Goal: Information Seeking & Learning: Learn about a topic

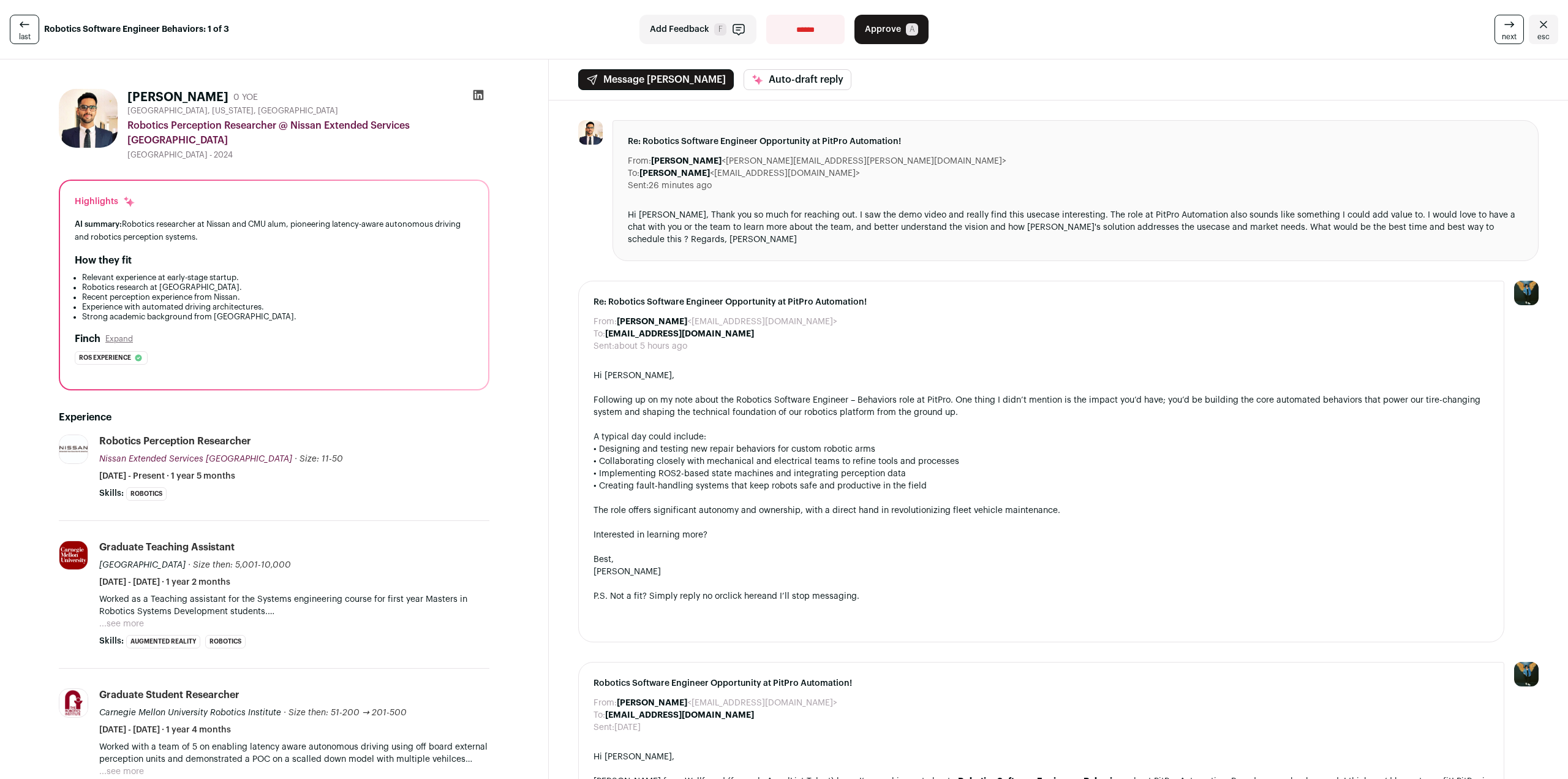
click at [272, 248] on div "Highlights AI summary: Robotics researcher at Nissan and CMU alum, pioneering l…" at bounding box center [274, 285] width 428 height 209
click at [305, 229] on div "AI summary: Robotics researcher at Nissan and CMU alum, pioneering latency-awar…" at bounding box center [274, 230] width 399 height 25
drag, startPoint x: 309, startPoint y: 225, endPoint x: 303, endPoint y: 199, distance: 26.7
click at [303, 199] on div "Highlights AI summary: Robotics researcher at Nissan and CMU alum, pioneering l…" at bounding box center [274, 285] width 428 height 209
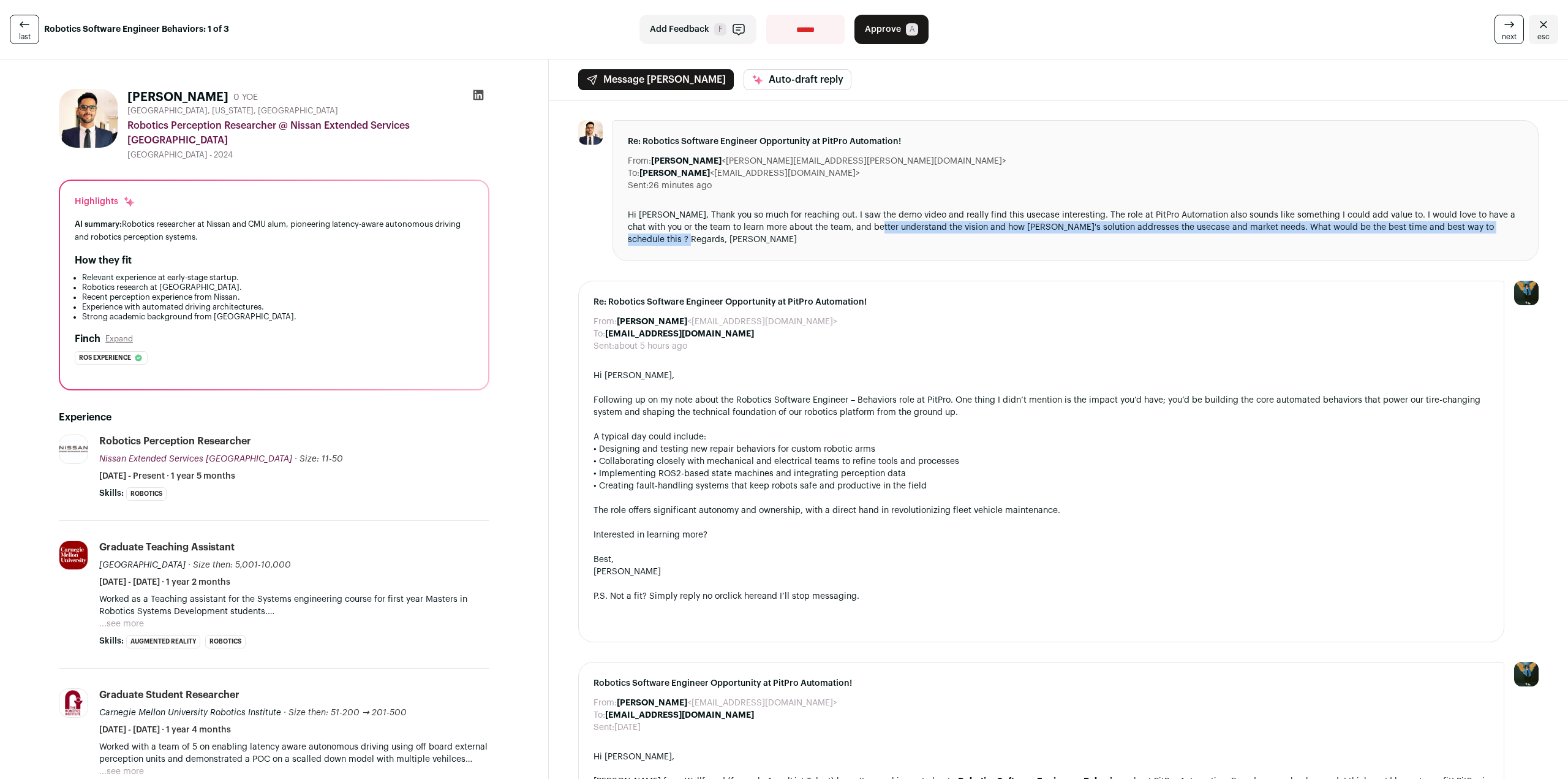
drag, startPoint x: 891, startPoint y: 238, endPoint x: 876, endPoint y: 237, distance: 15.0
click at [876, 237] on div "Hi [PERSON_NAME], Thank you so much for reaching out. I saw the demo video and …" at bounding box center [1075, 227] width 896 height 37
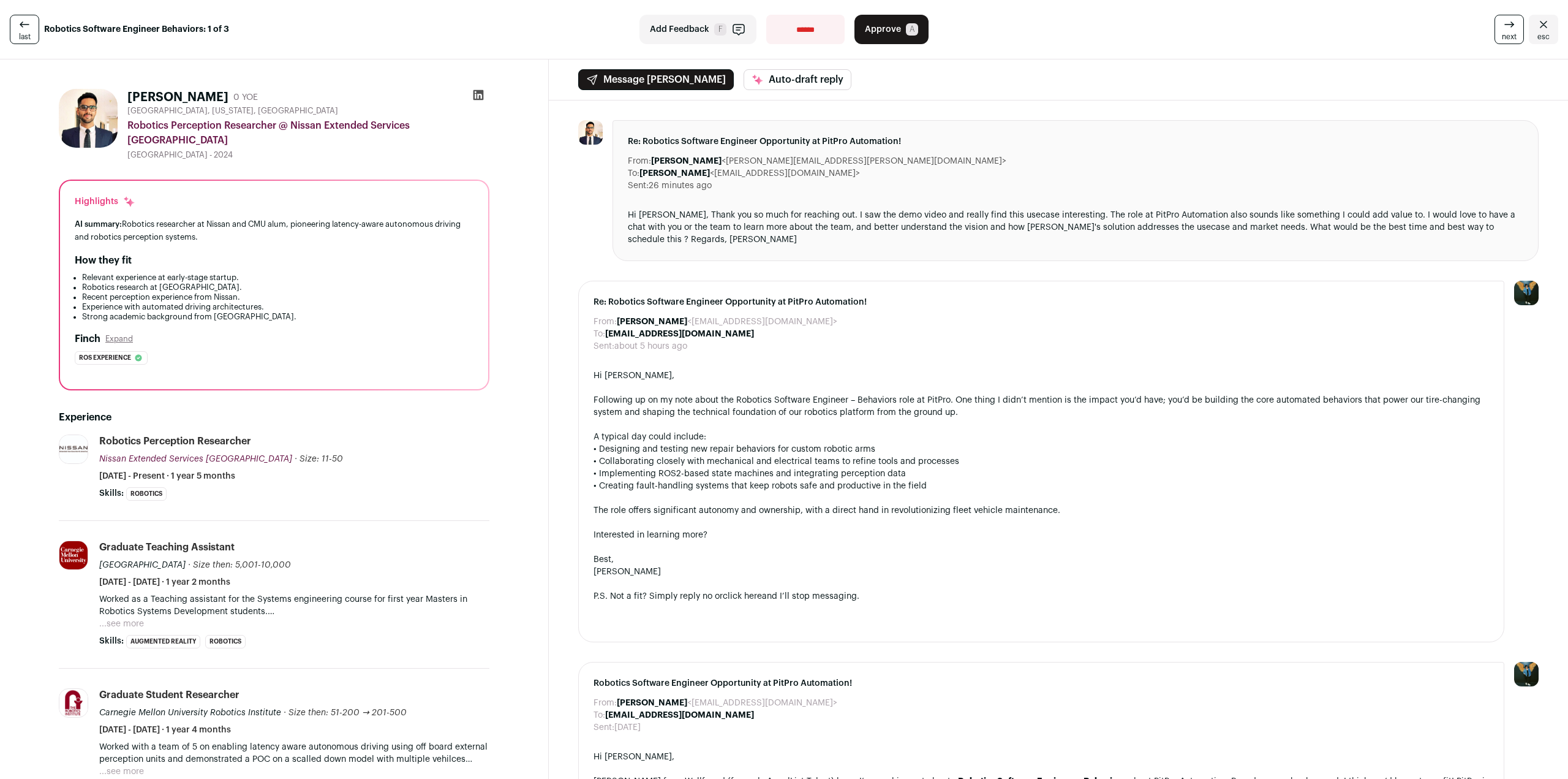
drag, startPoint x: 926, startPoint y: 219, endPoint x: 930, endPoint y: 241, distance: 22.4
click at [930, 241] on div "Re: Robotics Software Engineer Opportunity at PitPro Automation! From: [PERSON_…" at bounding box center [1075, 191] width 926 height 141
click at [934, 247] on div "Re: Robotics Software Engineer Opportunity at PitPro Automation! From: [PERSON_…" at bounding box center [1075, 191] width 926 height 141
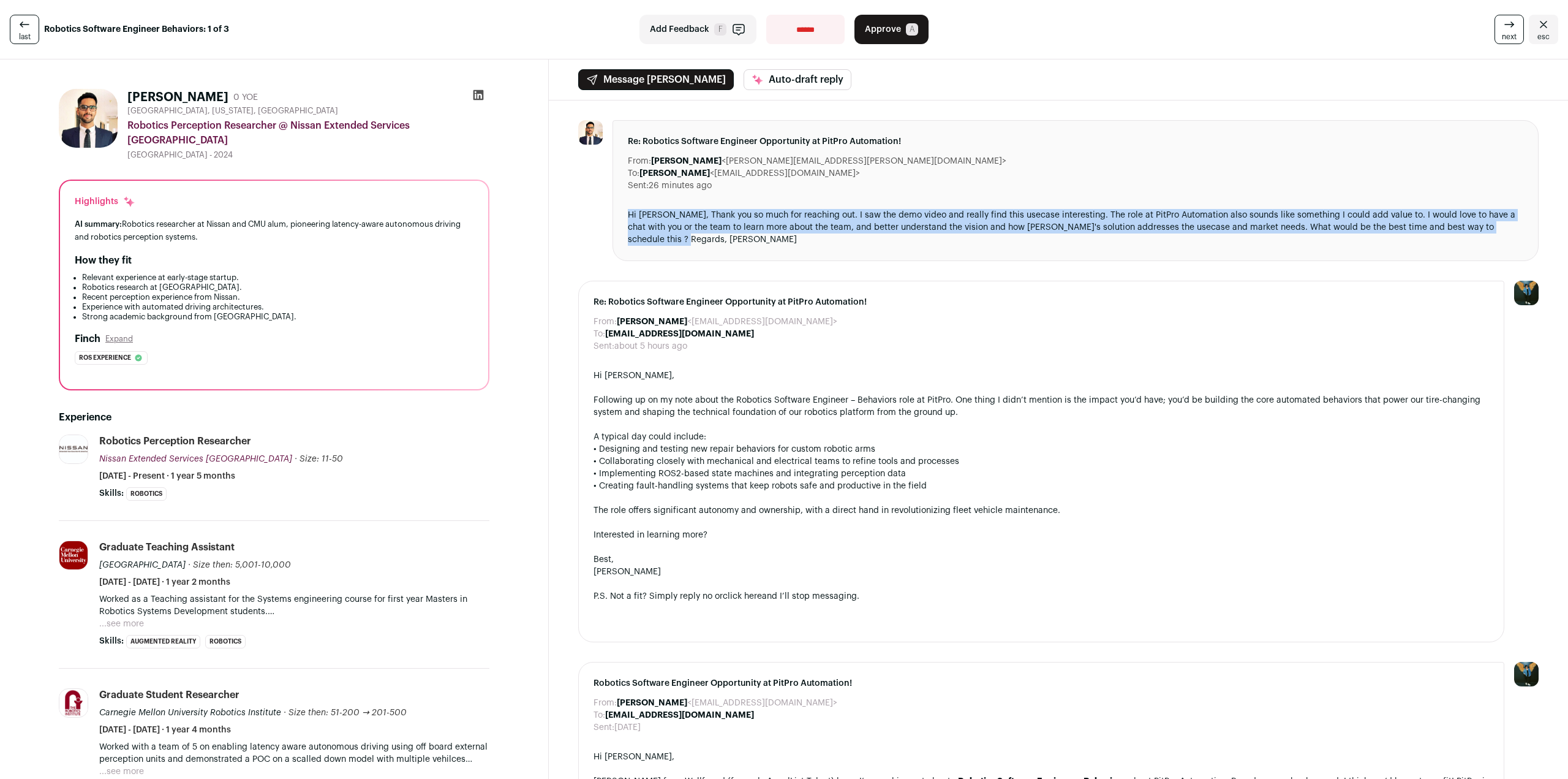
drag, startPoint x: 937, startPoint y: 240, endPoint x: 624, endPoint y: 215, distance: 314.0
click at [624, 215] on div "Re: Robotics Software Engineer Opportunity at PitPro Automation! From: [PERSON_…" at bounding box center [1075, 191] width 926 height 141
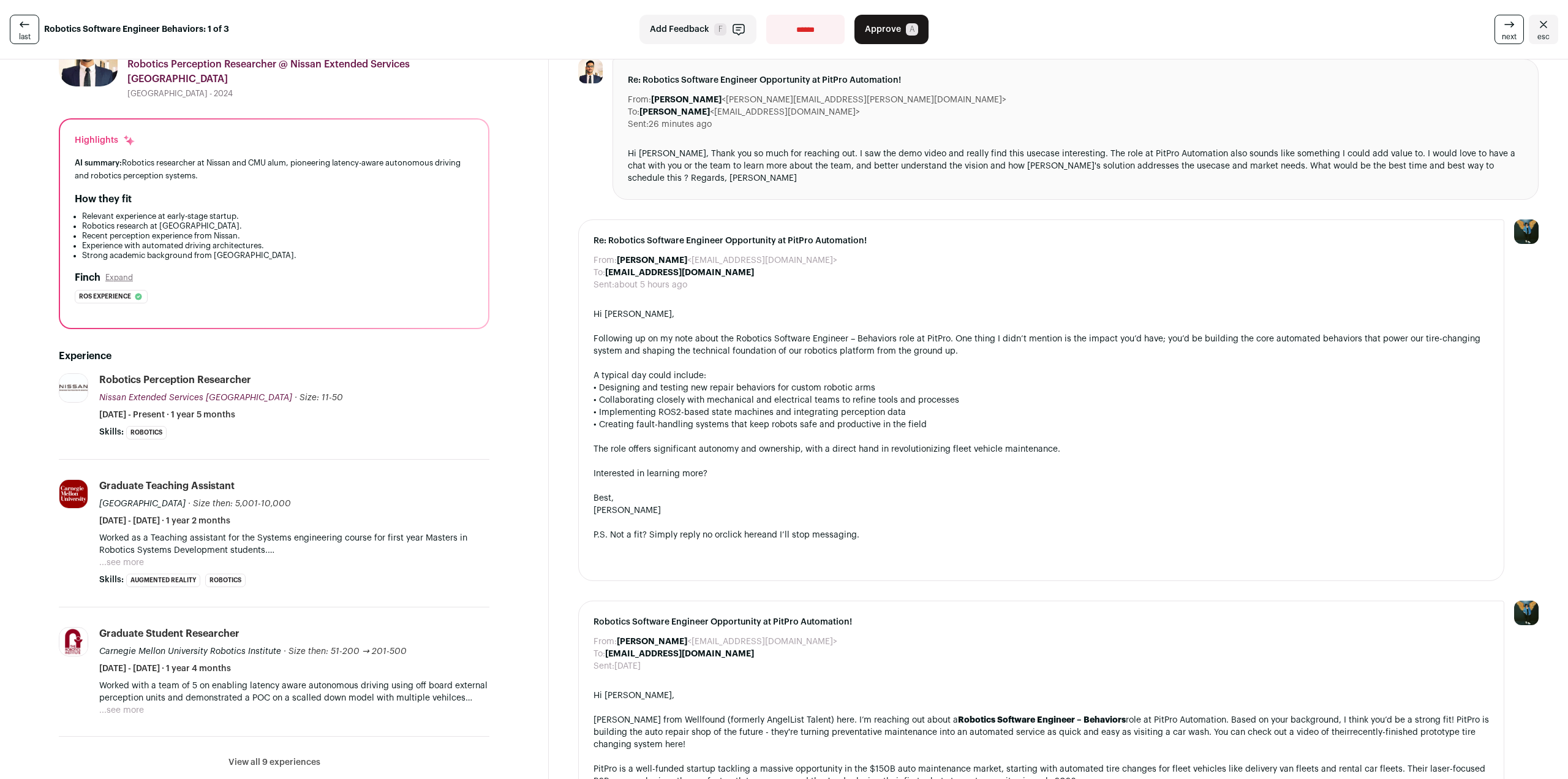
scroll to position [429, 0]
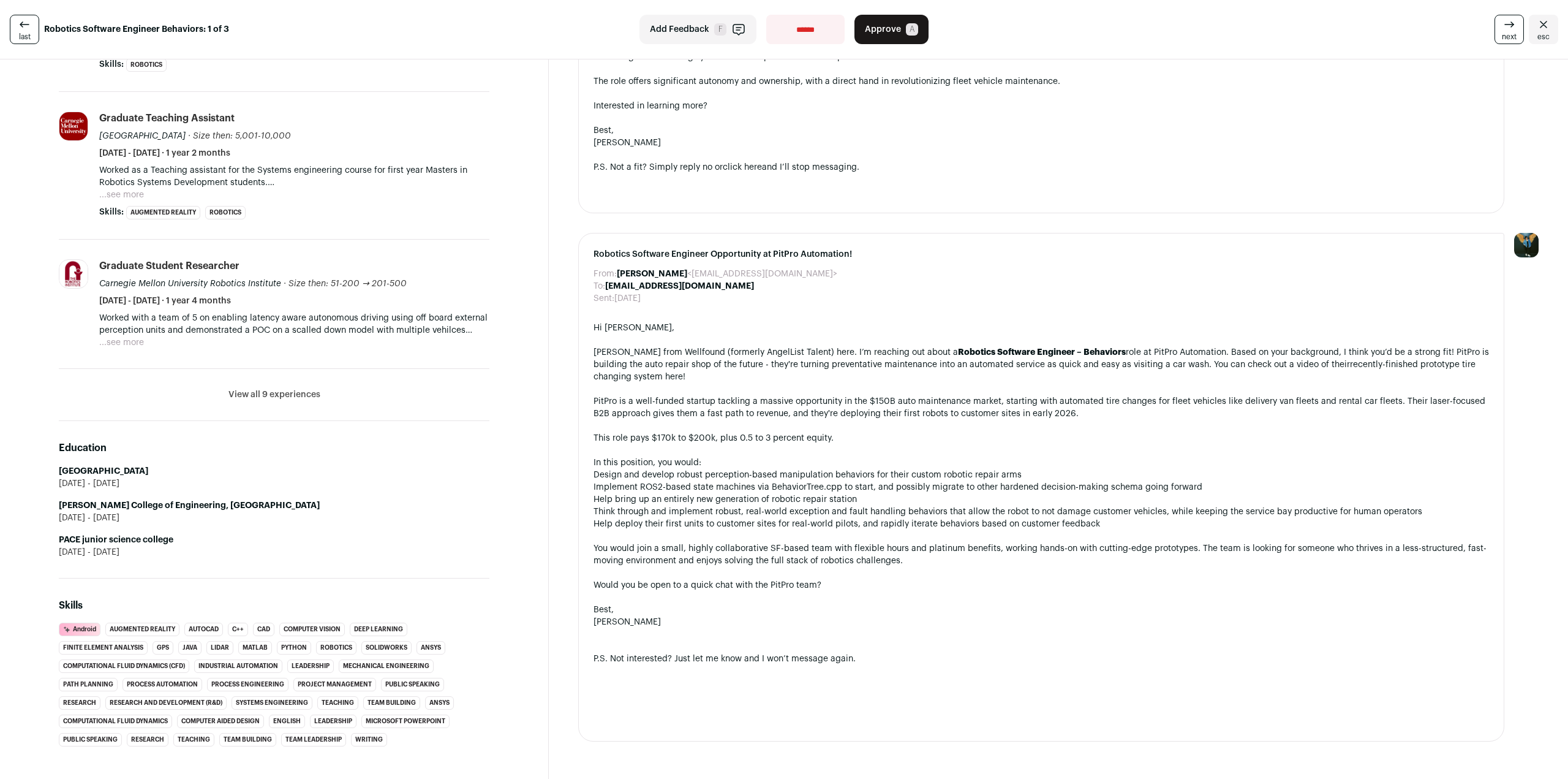
click at [257, 388] on button "View all 9 experiences" at bounding box center [274, 395] width 92 height 12
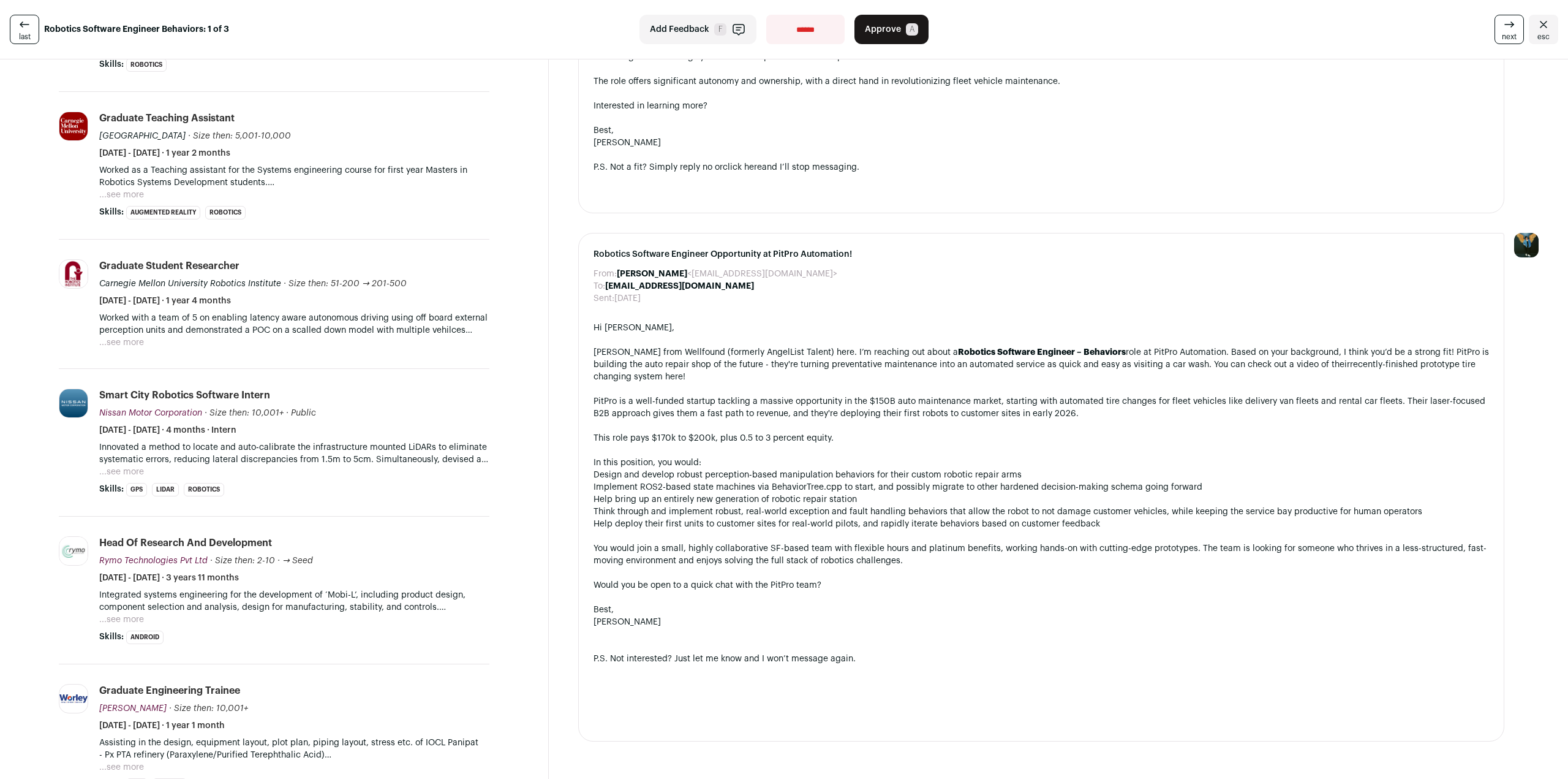
drag, startPoint x: 55, startPoint y: 520, endPoint x: 47, endPoint y: 641, distance: 121.3
click at [47, 641] on div "[PERSON_NAME] 0 YOE [GEOGRAPHIC_DATA], [US_STATE], [GEOGRAPHIC_DATA] Robotics P…" at bounding box center [274, 718] width 489 height 2136
drag, startPoint x: 336, startPoint y: 600, endPoint x: 305, endPoint y: 616, distance: 34.9
click at [305, 616] on li "Head of Research And Development Rymo Technologies Pvt Ltd Rymo Technologies Pv…" at bounding box center [294, 590] width 390 height 108
click at [387, 597] on p "Integrated systems engineering for the development of ‘Mobi-L’, including produ…" at bounding box center [294, 601] width 390 height 25
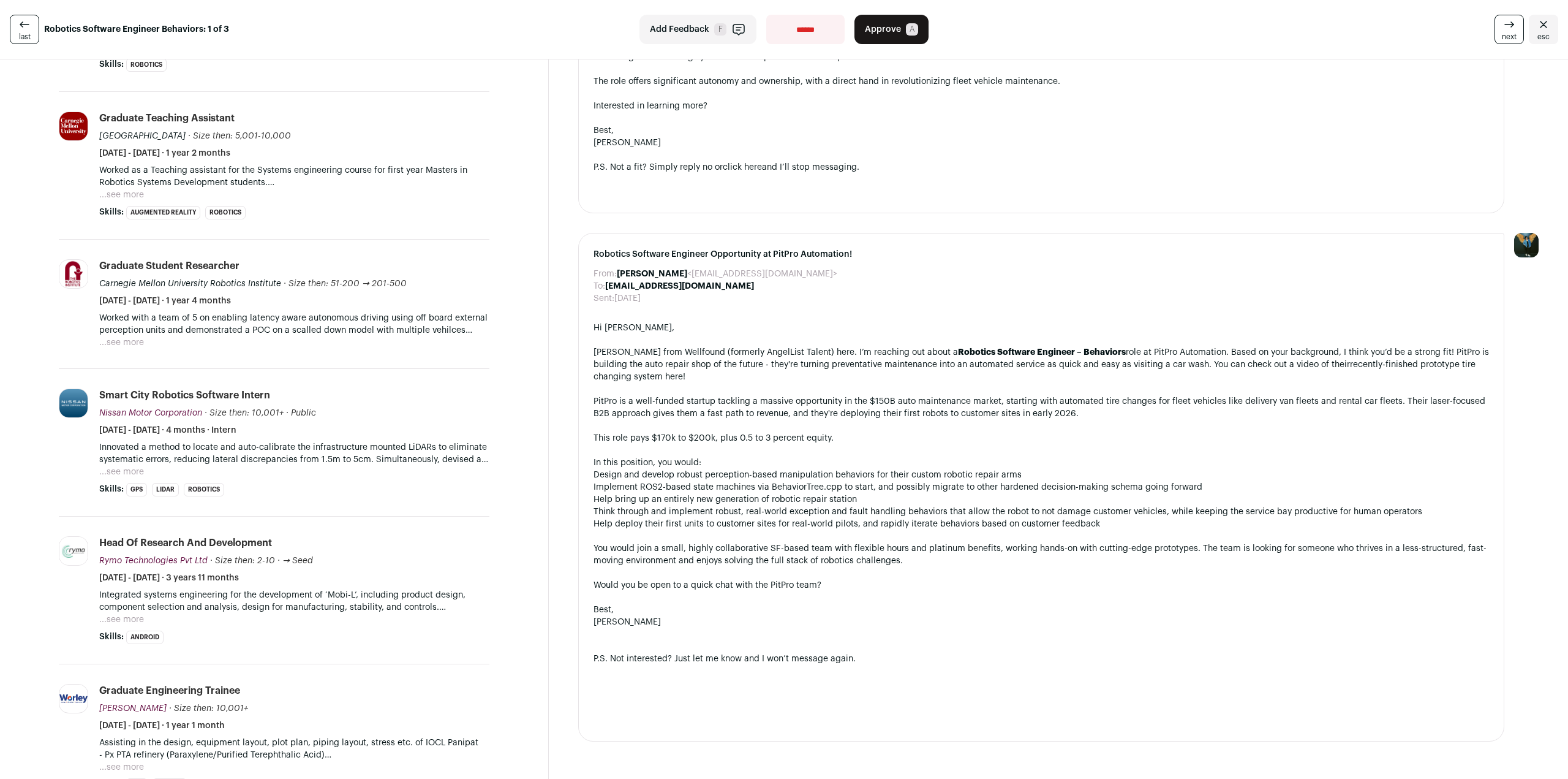
click at [122, 613] on button "...see more" at bounding box center [121, 619] width 45 height 12
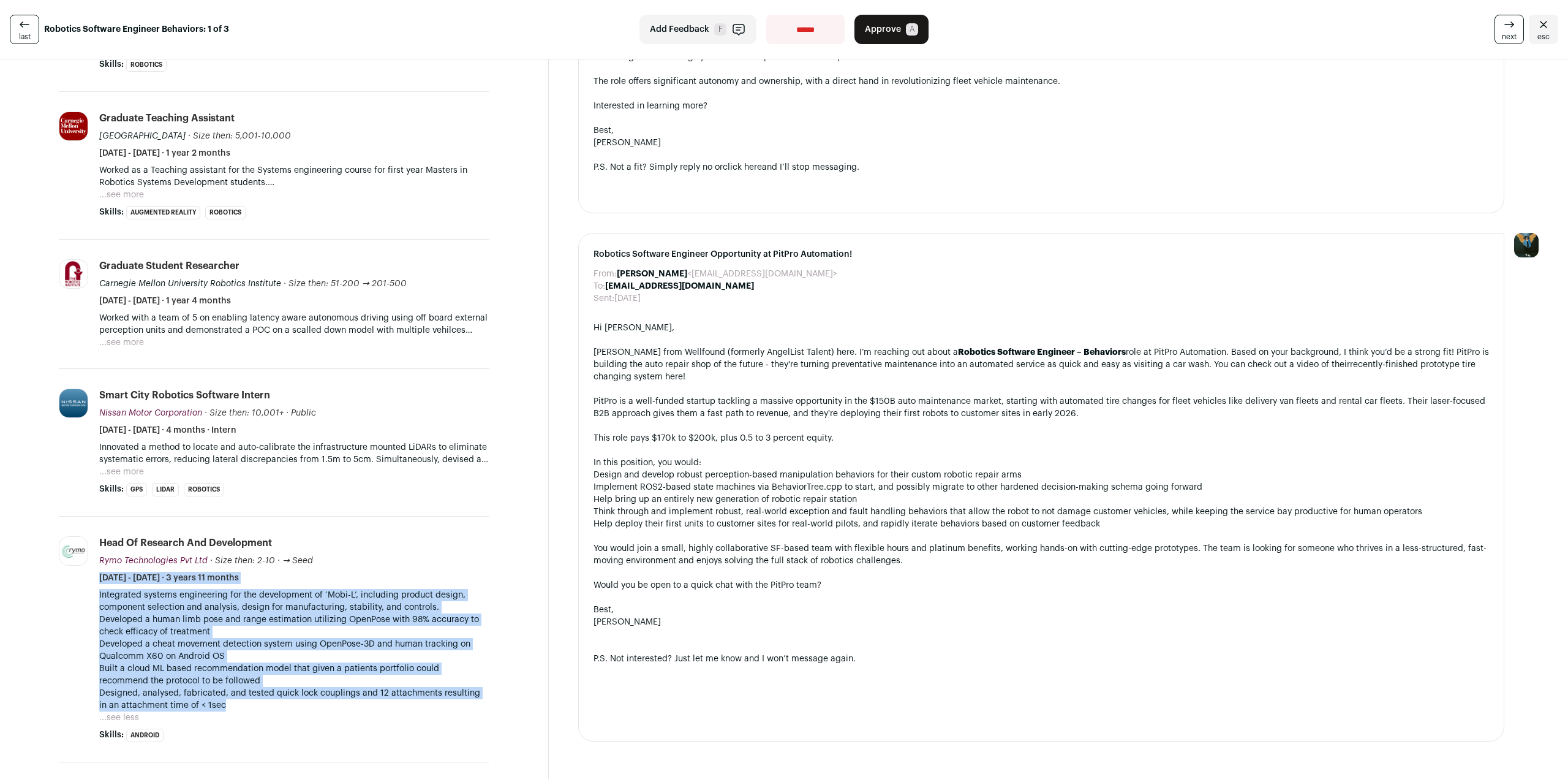
drag, startPoint x: 399, startPoint y: 570, endPoint x: 388, endPoint y: 695, distance: 125.5
click at [388, 695] on li "Head of Research And Development Rymo Technologies Pvt Ltd Rymo Technologies Pv…" at bounding box center [294, 639] width 390 height 206
click at [377, 689] on p "Integrated systems engineering for the development of ‘Mobi-L’, including produ…" at bounding box center [294, 650] width 390 height 122
drag, startPoint x: 390, startPoint y: 685, endPoint x: 379, endPoint y: 578, distance: 107.6
click at [379, 589] on p "Integrated systems engineering for the development of ‘Mobi-L’, including produ…" at bounding box center [294, 650] width 390 height 122
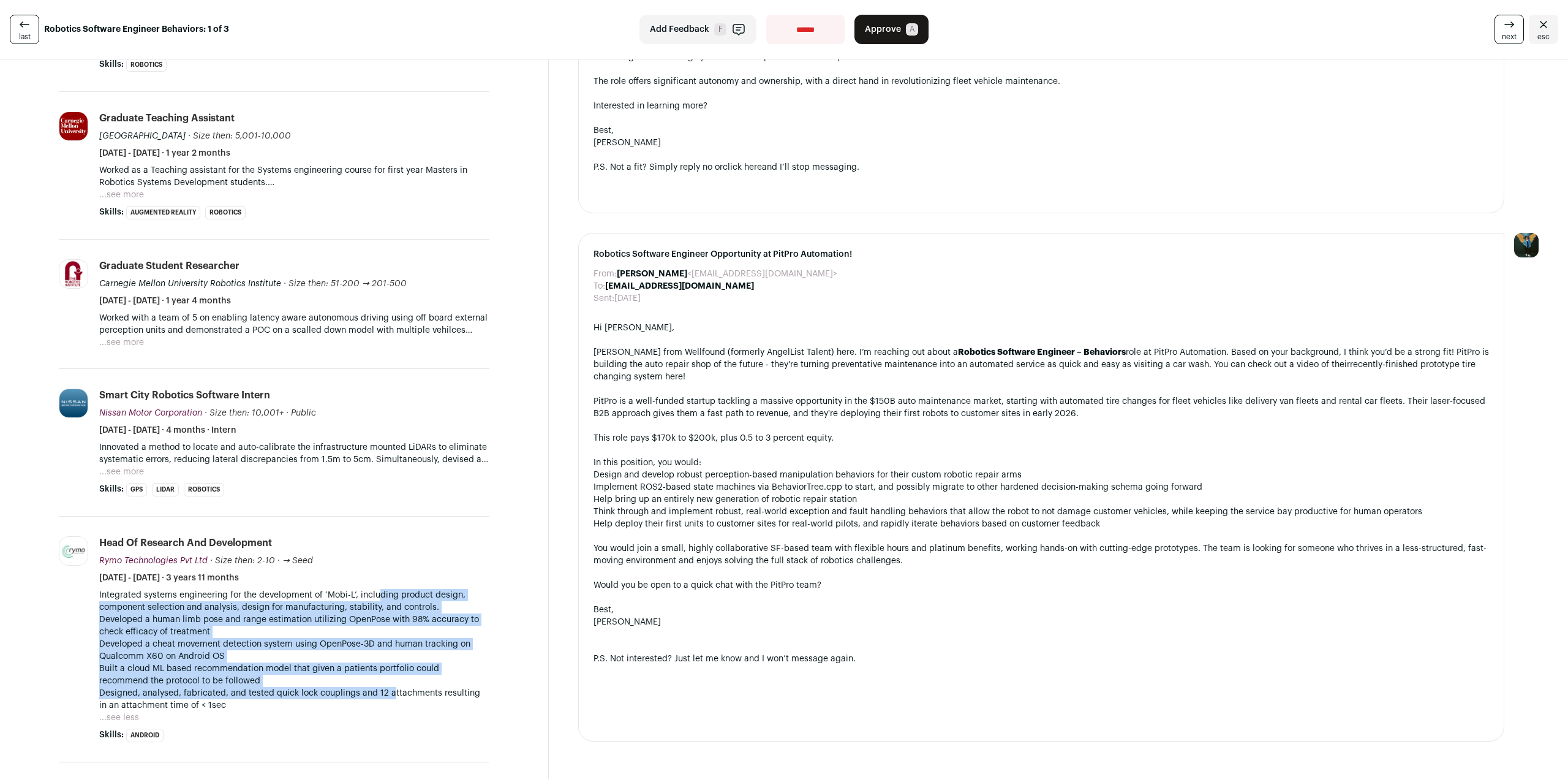
click at [367, 595] on p "Integrated systems engineering for the development of ‘Mobi-L’, including produ…" at bounding box center [294, 650] width 390 height 122
drag, startPoint x: 102, startPoint y: 582, endPoint x: 243, endPoint y: 693, distance: 179.4
click at [243, 693] on p "Integrated systems engineering for the development of ‘Mobi-L’, including produ…" at bounding box center [294, 650] width 390 height 122
click at [283, 693] on p "Integrated systems engineering for the development of ‘Mobi-L’, including produ…" at bounding box center [294, 650] width 390 height 122
click at [258, 683] on p "Integrated systems engineering for the development of ‘Mobi-L’, including produ…" at bounding box center [294, 650] width 390 height 122
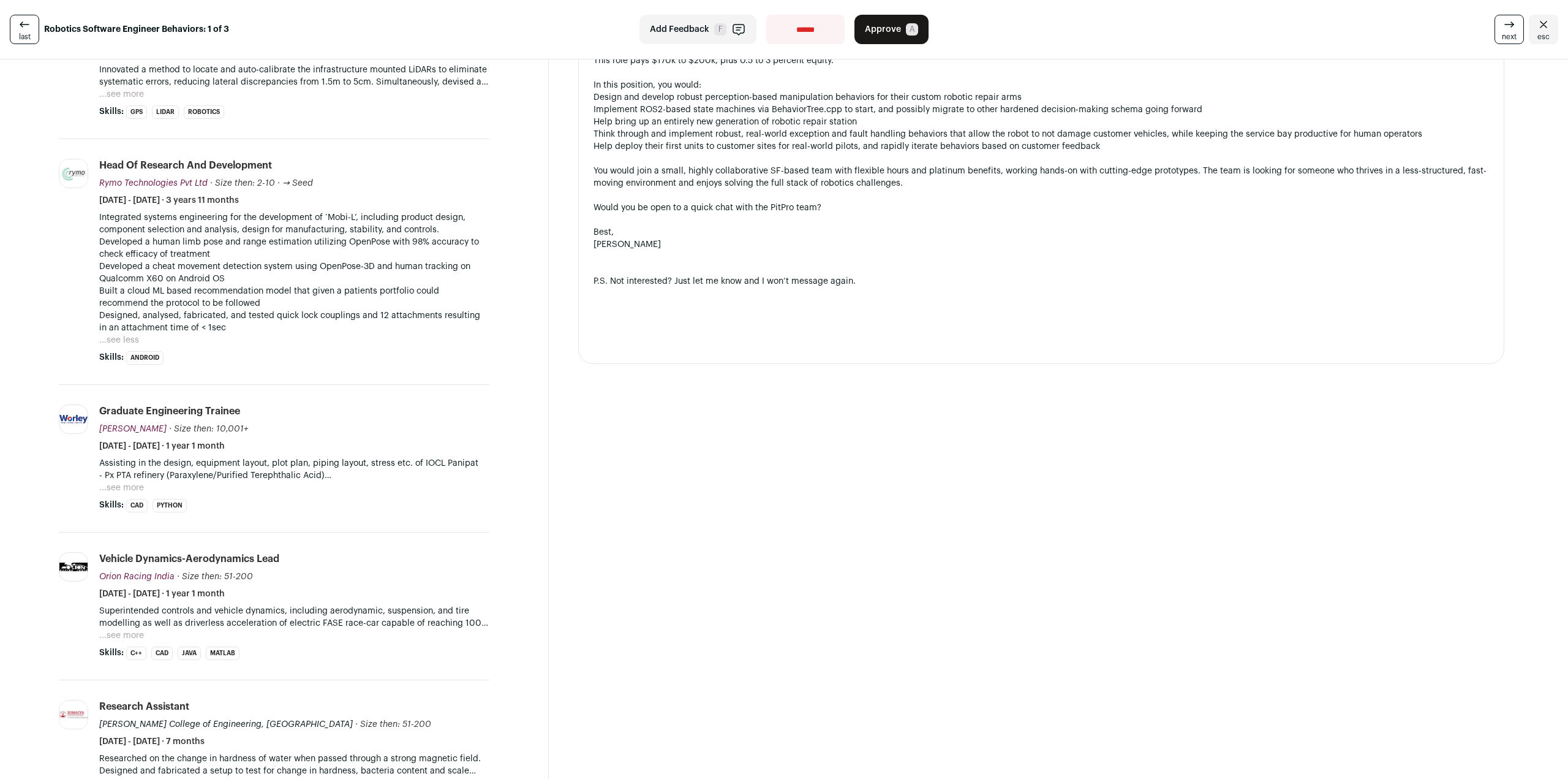
scroll to position [858, 0]
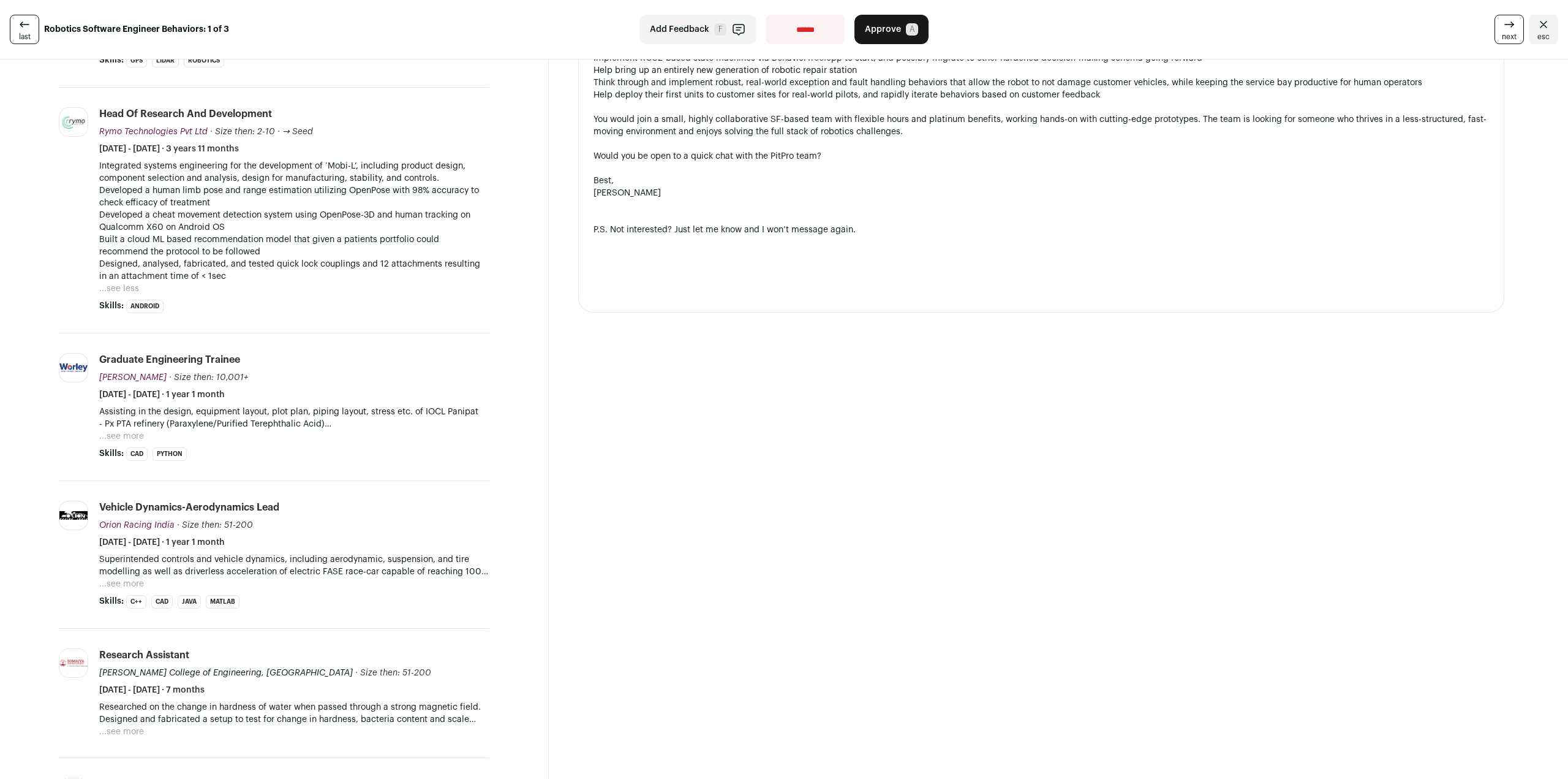
click at [123, 430] on button "...see more" at bounding box center [121, 436] width 45 height 12
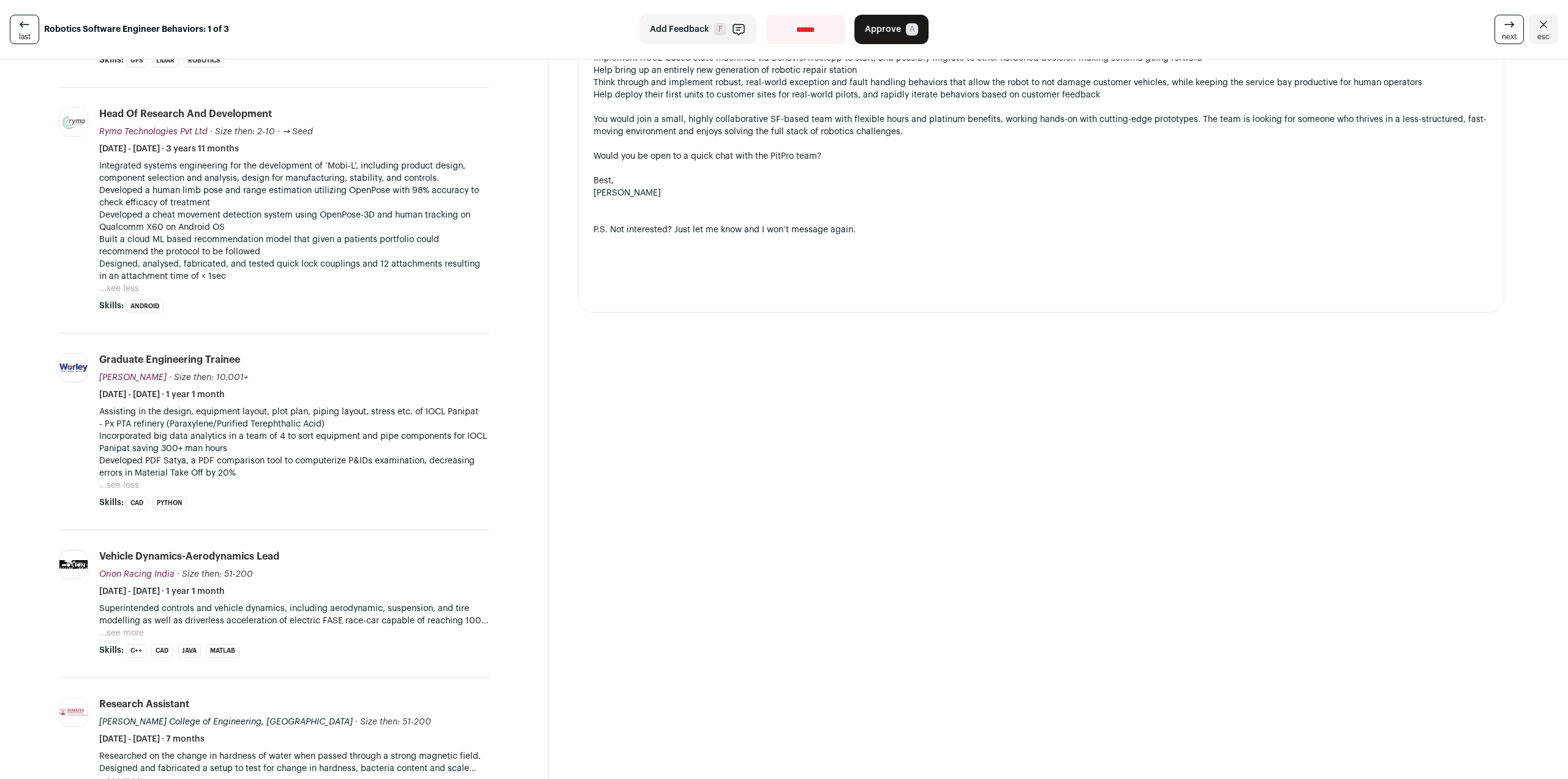
drag, startPoint x: 301, startPoint y: 465, endPoint x: 332, endPoint y: 378, distance: 92.4
click at [332, 378] on li "Graduate Engineering Trainee [GEOGRAPHIC_DATA][PERSON_NAME][DOMAIN_NAME] Add to…" at bounding box center [294, 431] width 390 height 157
click at [339, 604] on p "Superintended controls and vehicle dynamics, including aerodynamic, suspension,…" at bounding box center [294, 615] width 390 height 25
click at [339, 604] on p "Superintended controls and vehicle dynamics, including aerodynamic, suspension,…" at bounding box center [294, 615] width 390 height 25
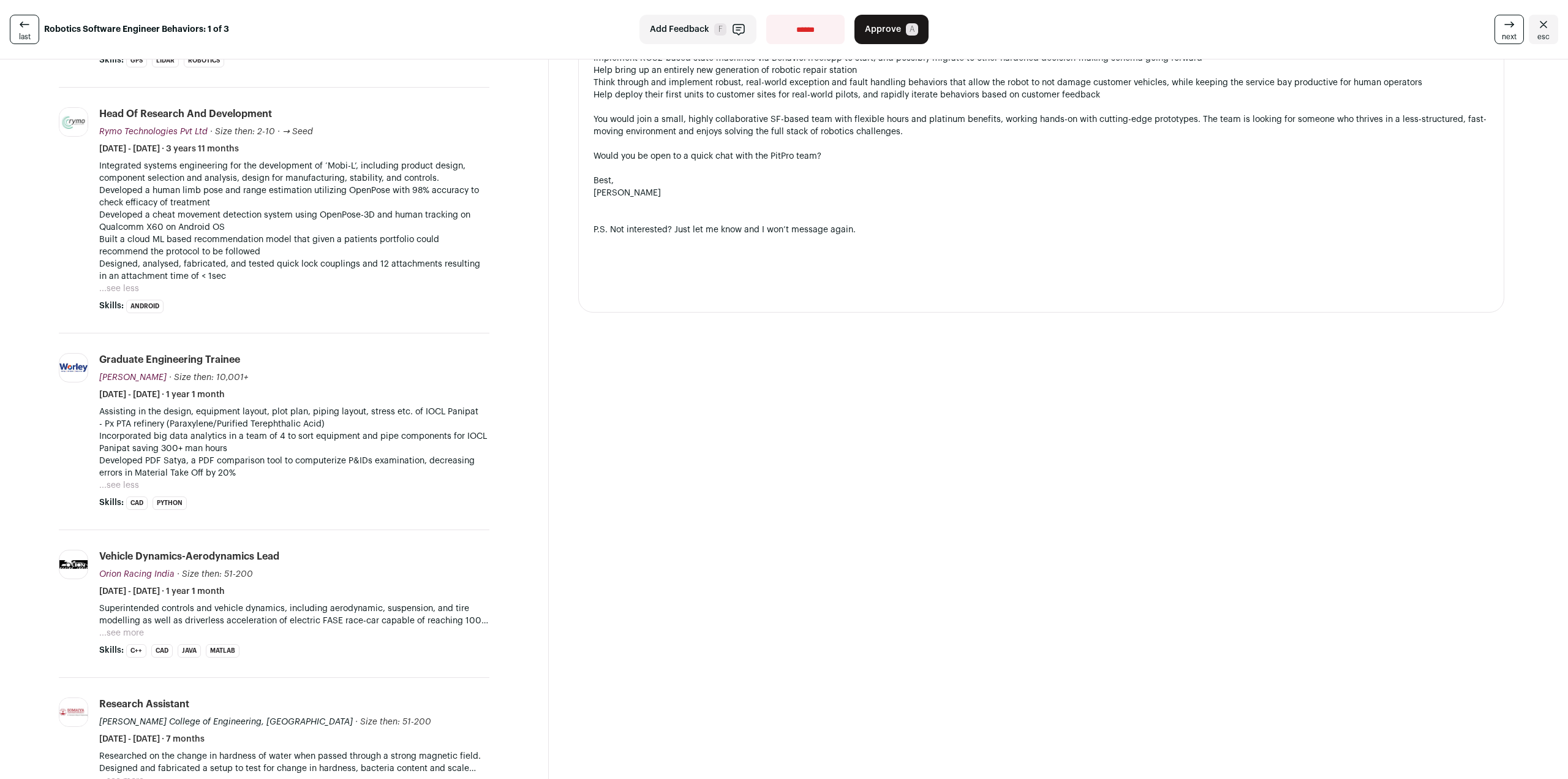
click at [342, 602] on p "Superintended controls and vehicle dynamics, including aerodynamic, suspension,…" at bounding box center [294, 615] width 390 height 25
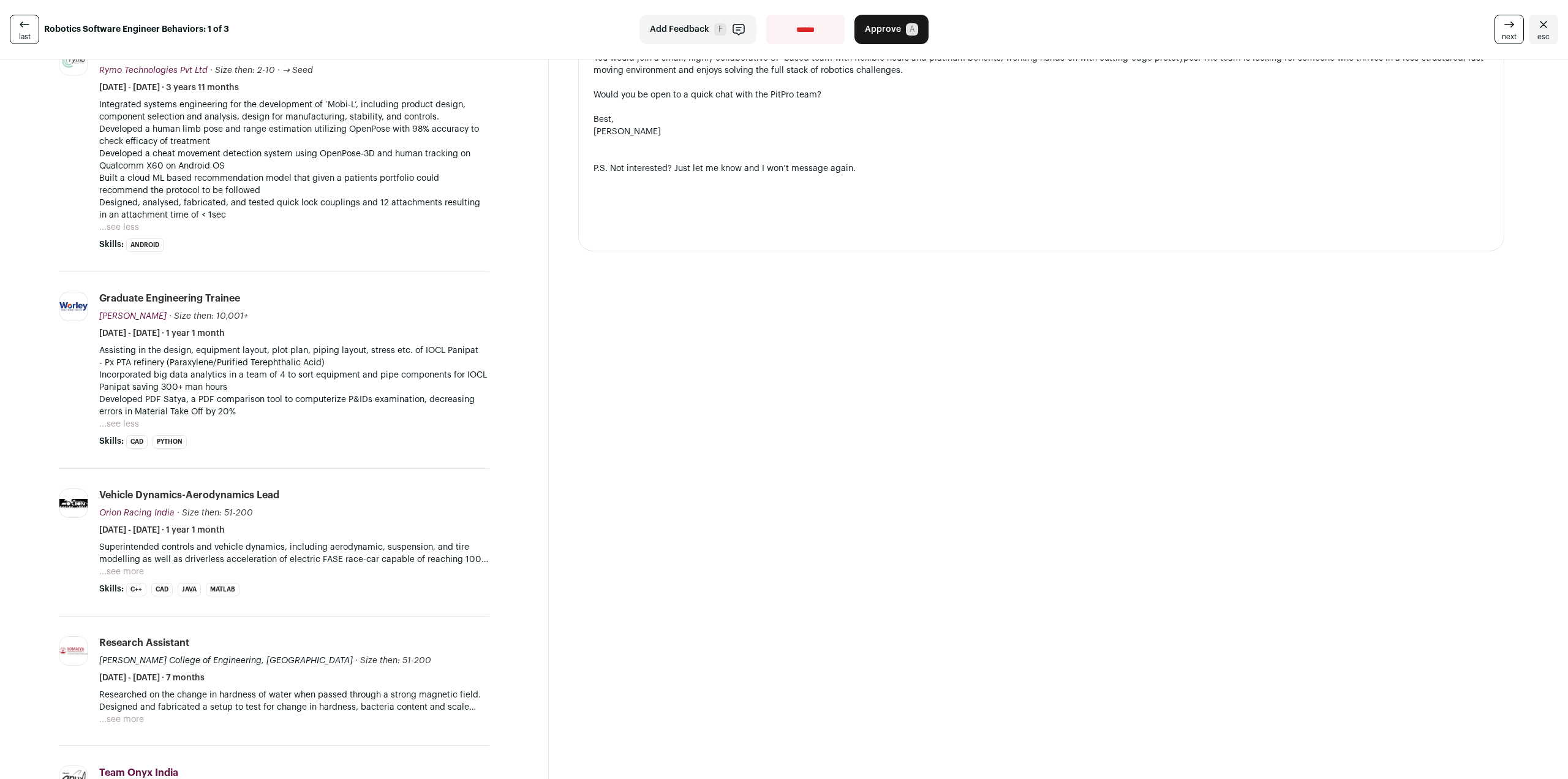
scroll to position [1591, 0]
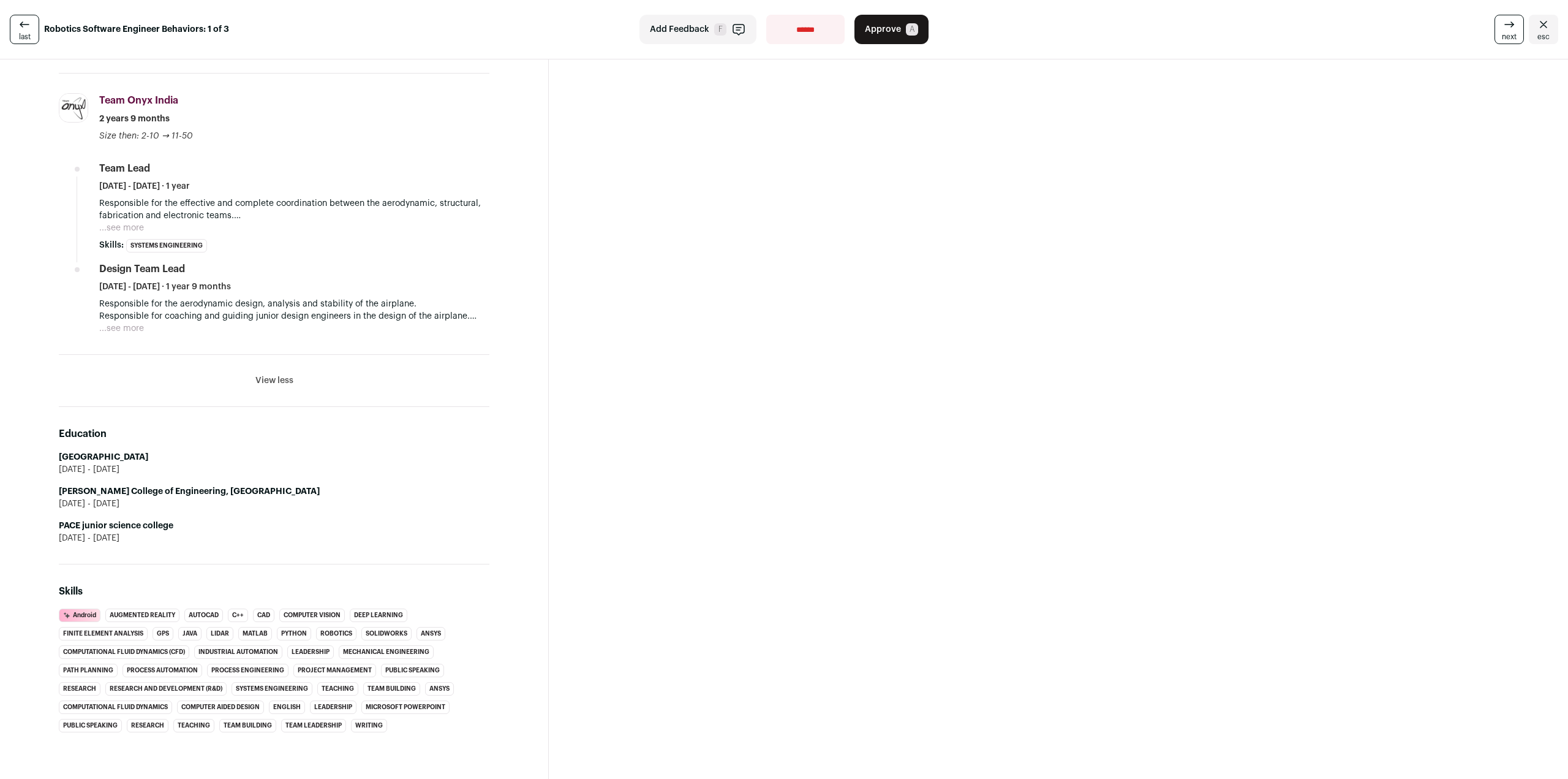
drag, startPoint x: 128, startPoint y: 461, endPoint x: 137, endPoint y: 455, distance: 10.8
click at [137, 463] on div "[DATE] - [DATE]" at bounding box center [274, 469] width 430 height 12
drag, startPoint x: 150, startPoint y: 454, endPoint x: 132, endPoint y: 453, distance: 18.0
click at [132, 453] on ul "[GEOGRAPHIC_DATA] [DATE] - [DATE] [PERSON_NAME][GEOGRAPHIC_DATA], [GEOGRAPHIC_D…" at bounding box center [274, 497] width 430 height 93
click at [121, 522] on strong "PACE junior science college" at bounding box center [116, 526] width 114 height 9
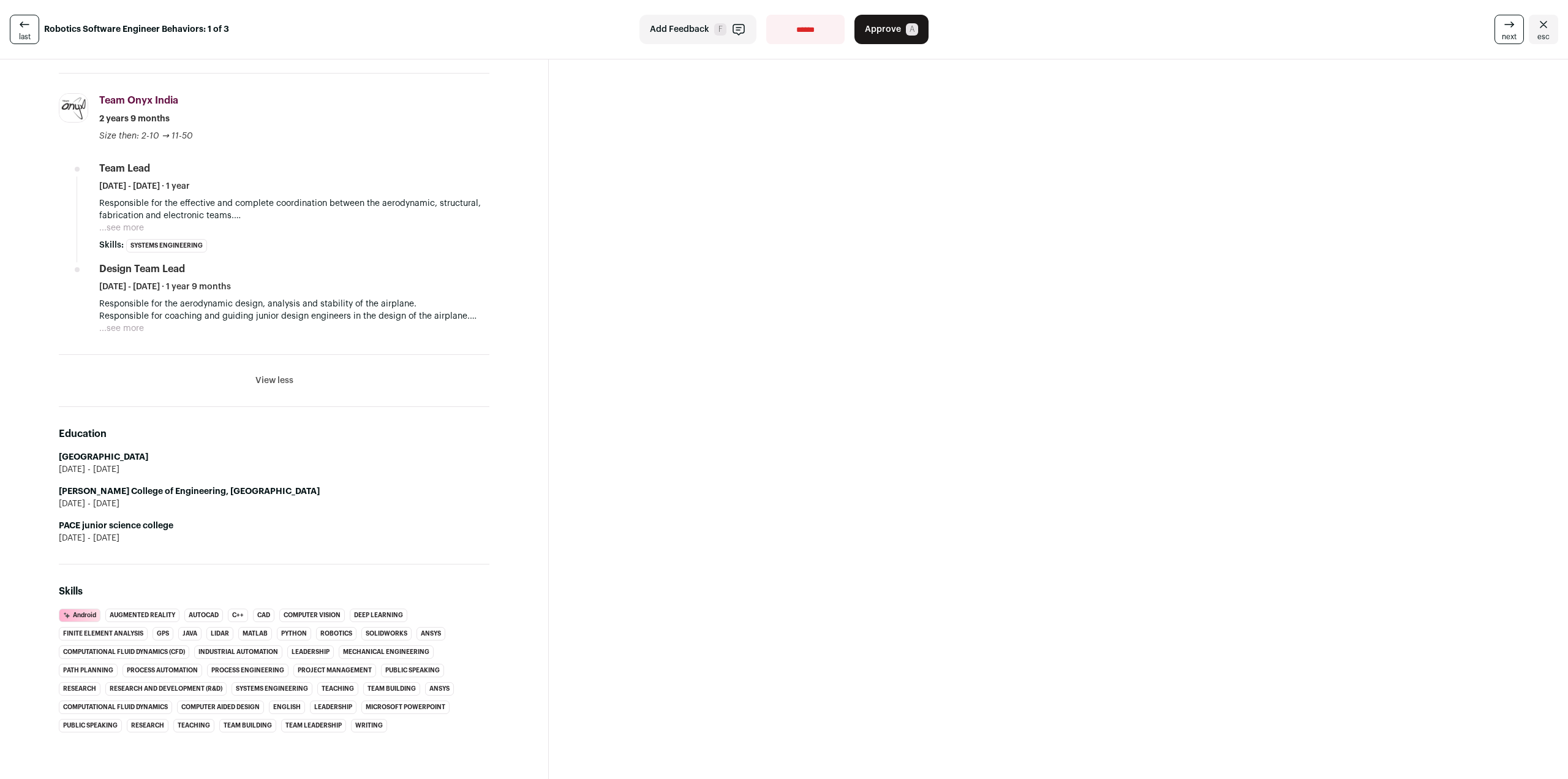
click at [132, 485] on li "[PERSON_NAME] College of Engineering, [GEOGRAPHIC_DATA] [DATE] - [DATE]" at bounding box center [274, 497] width 430 height 25
click at [129, 499] on ul "[GEOGRAPHIC_DATA] [DATE] - [DATE] [PERSON_NAME][GEOGRAPHIC_DATA], [GEOGRAPHIC_D…" at bounding box center [274, 497] width 430 height 93
drag, startPoint x: 136, startPoint y: 493, endPoint x: 129, endPoint y: 498, distance: 8.6
click at [129, 498] on ul "[GEOGRAPHIC_DATA] [DATE] - [DATE] [PERSON_NAME][GEOGRAPHIC_DATA], [GEOGRAPHIC_D…" at bounding box center [274, 497] width 430 height 93
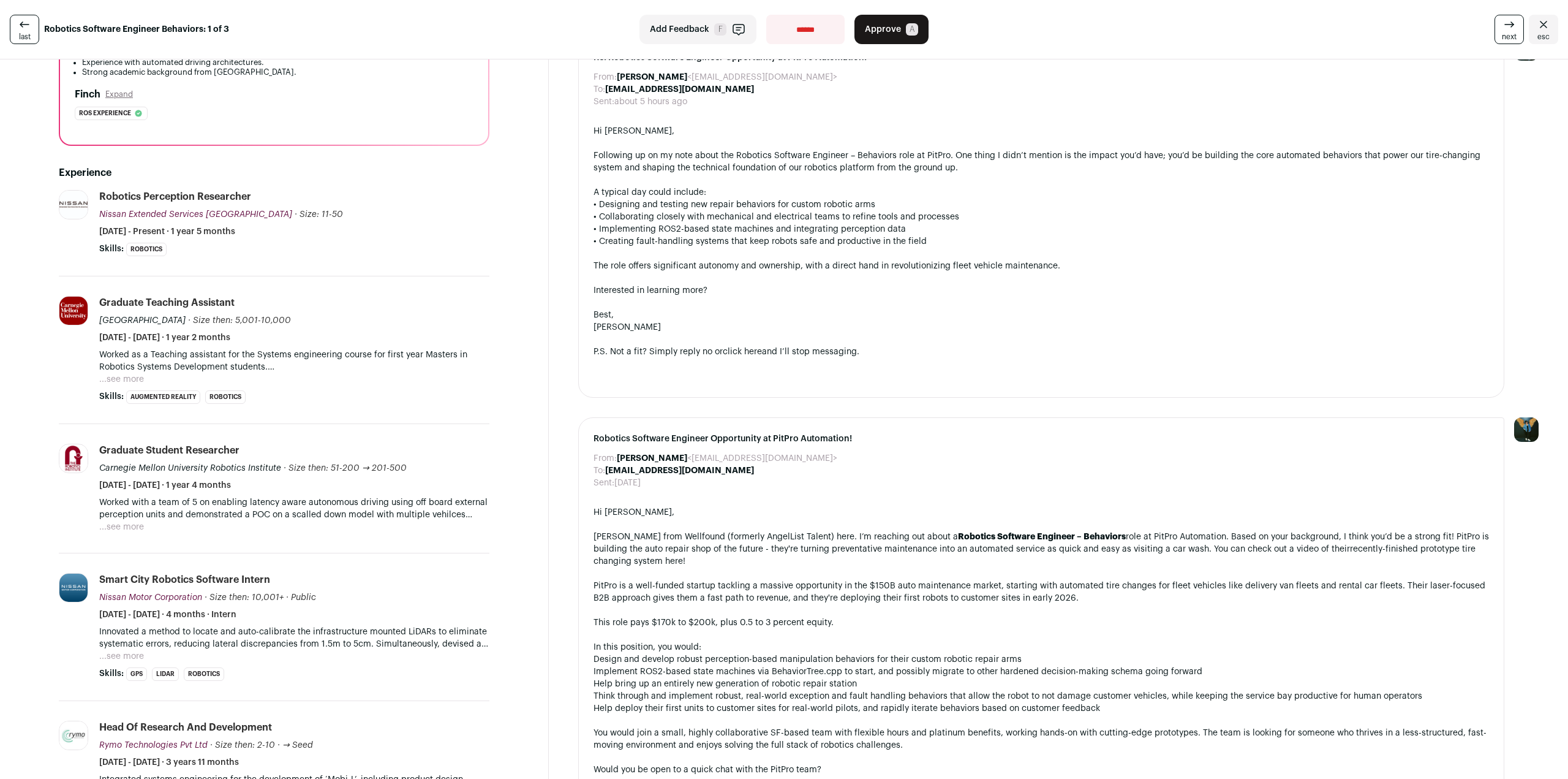
scroll to position [243, 0]
drag, startPoint x: 308, startPoint y: 236, endPoint x: 297, endPoint y: 222, distance: 17.8
click at [297, 222] on li "Robotics Perception Researcher Nissan Extended Services [GEOGRAPHIC_DATA] Nissa…" at bounding box center [294, 224] width 390 height 66
click at [291, 244] on div "Skills: Robotics ...see more ...see less" at bounding box center [294, 251] width 390 height 13
